Goal: Information Seeking & Learning: Compare options

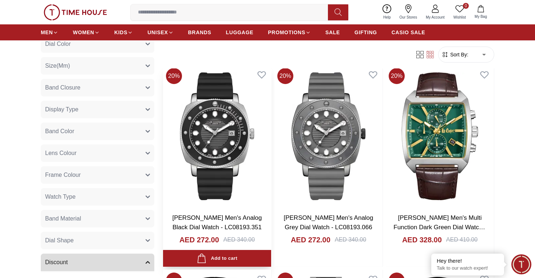
scroll to position [533, 0]
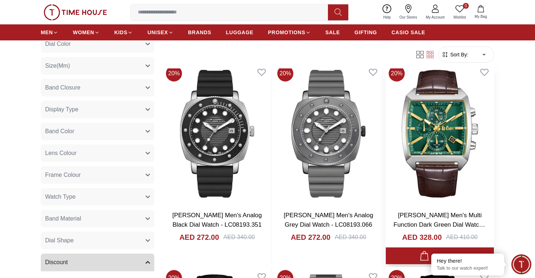
click at [430, 133] on img at bounding box center [440, 134] width 108 height 142
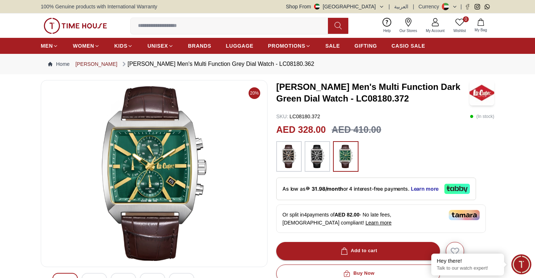
click at [99, 65] on link "[PERSON_NAME]" at bounding box center [96, 63] width 42 height 7
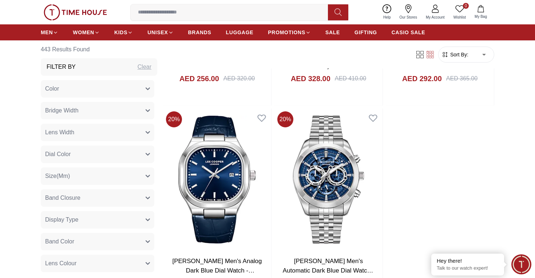
scroll to position [1513, 0]
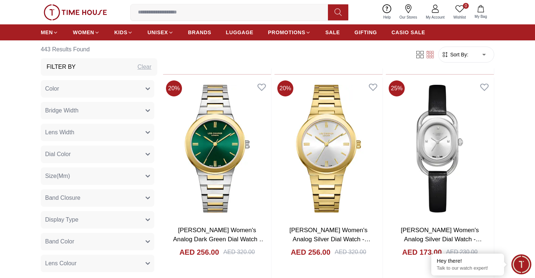
scroll to position [2791, 0]
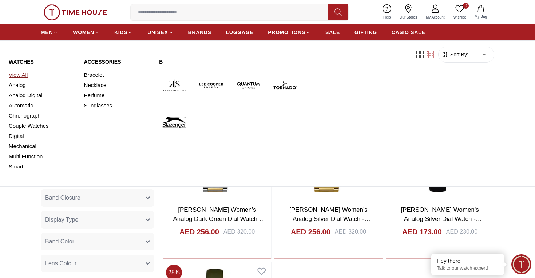
click at [24, 75] on link "View All" at bounding box center [42, 75] width 67 height 10
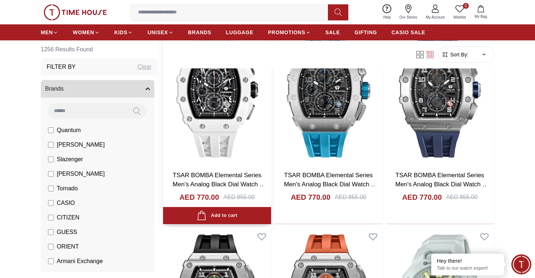
scroll to position [307, 0]
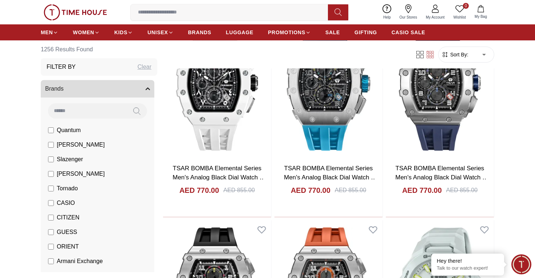
click at [75, 188] on span "Tornado" at bounding box center [67, 188] width 21 height 9
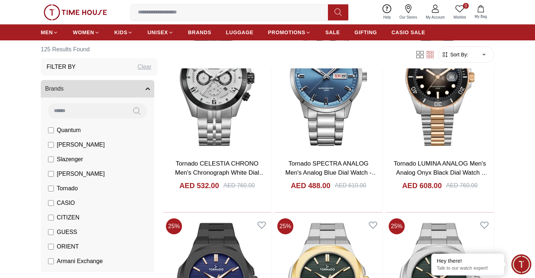
scroll to position [537, 0]
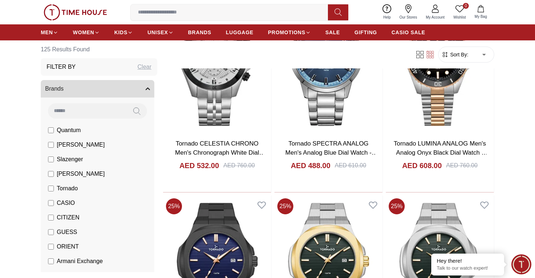
click at [77, 186] on span "Tornado" at bounding box center [67, 188] width 21 height 9
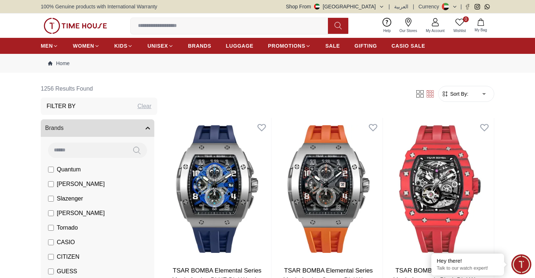
click at [64, 242] on span "CASIO" at bounding box center [66, 242] width 18 height 9
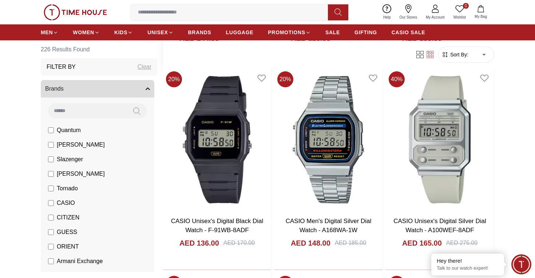
scroll to position [461, 0]
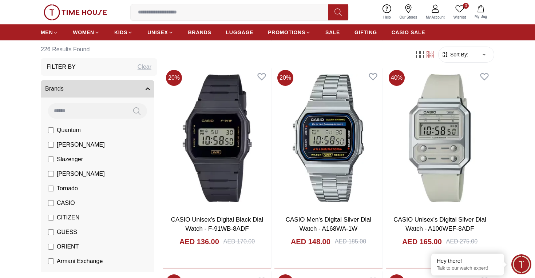
click at [90, 208] on li "CASIO" at bounding box center [99, 203] width 111 height 15
click at [68, 201] on span "CASIO" at bounding box center [66, 203] width 18 height 9
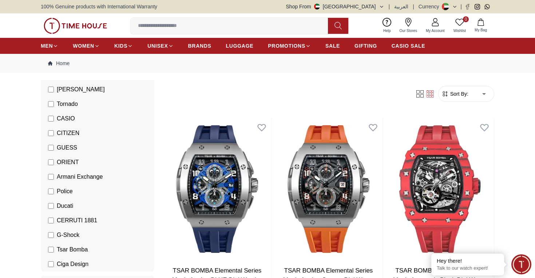
scroll to position [138, 0]
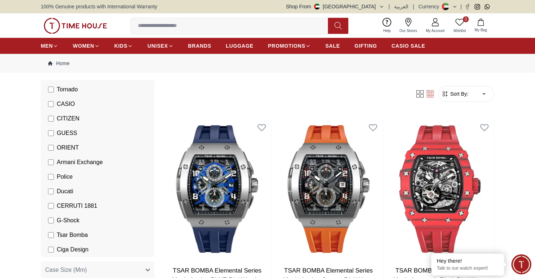
click at [101, 162] on span "Armani Exchange" at bounding box center [80, 162] width 46 height 9
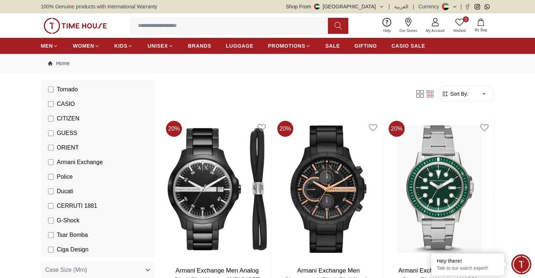
click at [101, 163] on span "Armani Exchange" at bounding box center [80, 162] width 46 height 9
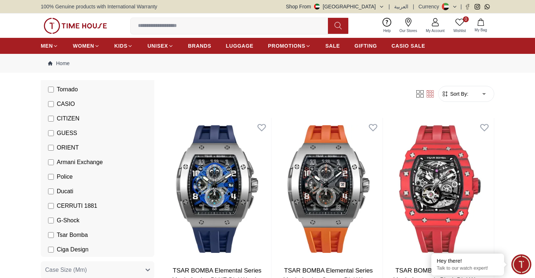
click at [80, 180] on li "Police" at bounding box center [99, 177] width 111 height 15
click at [80, 178] on li "Police" at bounding box center [99, 177] width 111 height 15
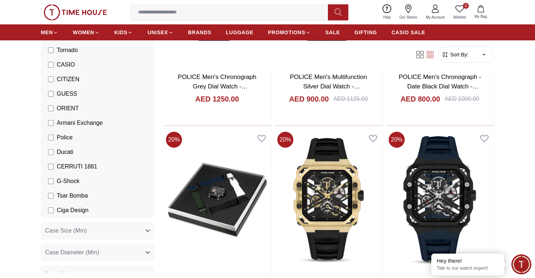
scroll to position [846, 0]
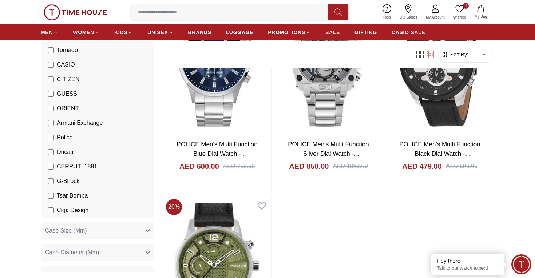
scroll to position [2584, 0]
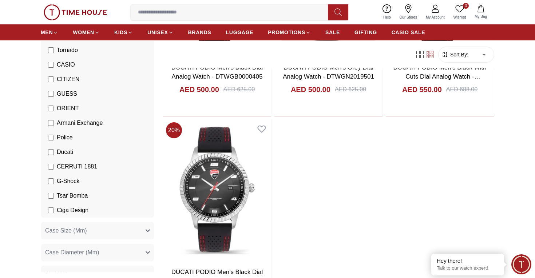
scroll to position [614, 0]
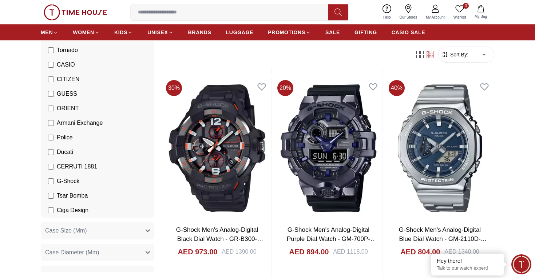
scroll to position [452, 0]
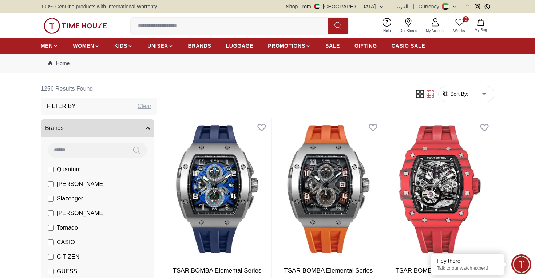
scroll to position [312, 0]
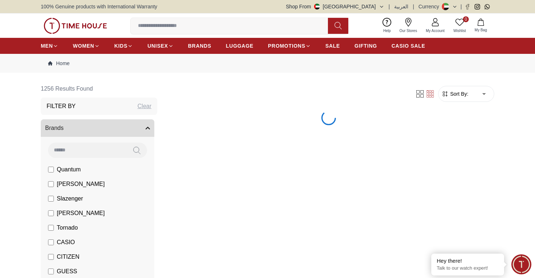
scroll to position [312, 0]
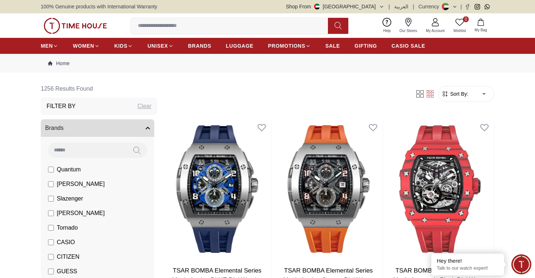
scroll to position [312, 0]
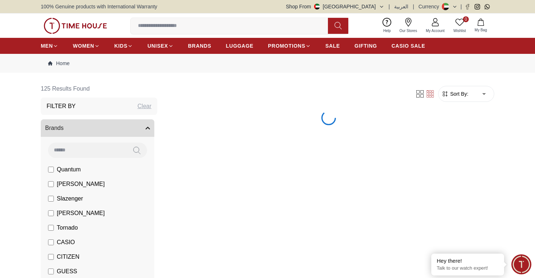
scroll to position [307, 0]
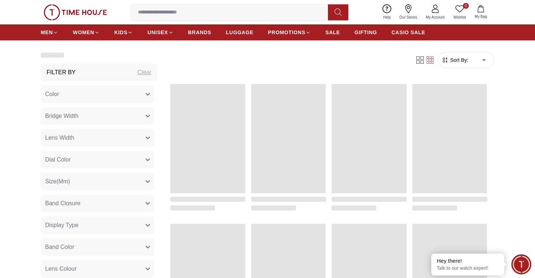
scroll to position [953, 0]
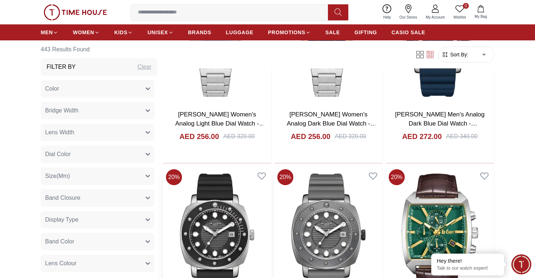
scroll to position [422, 0]
